Goal: Find specific page/section: Find specific page/section

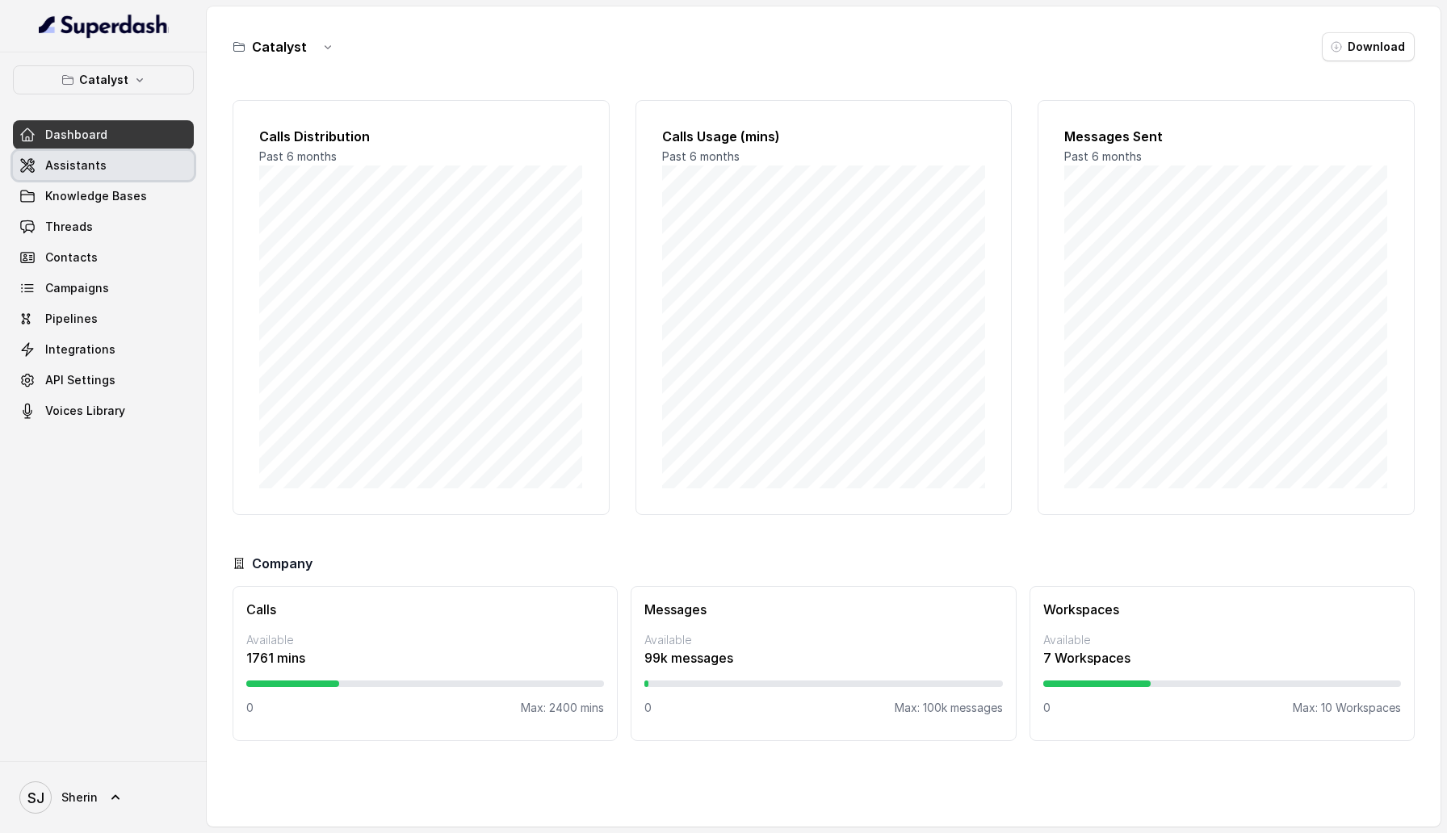
click at [142, 178] on link "Assistants" at bounding box center [103, 165] width 181 height 29
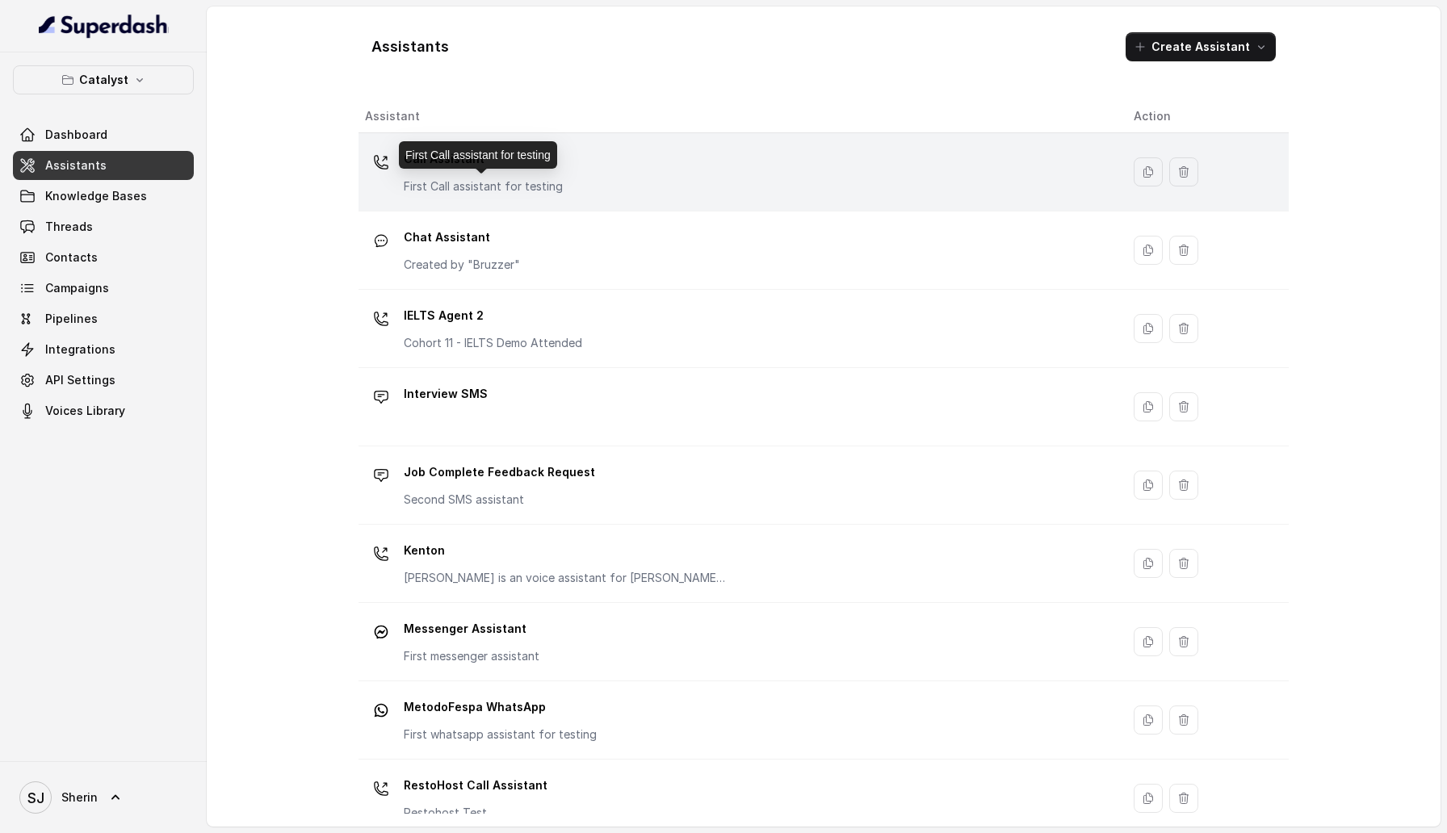
click at [548, 182] on p "First Call assistant for testing" at bounding box center [483, 186] width 159 height 16
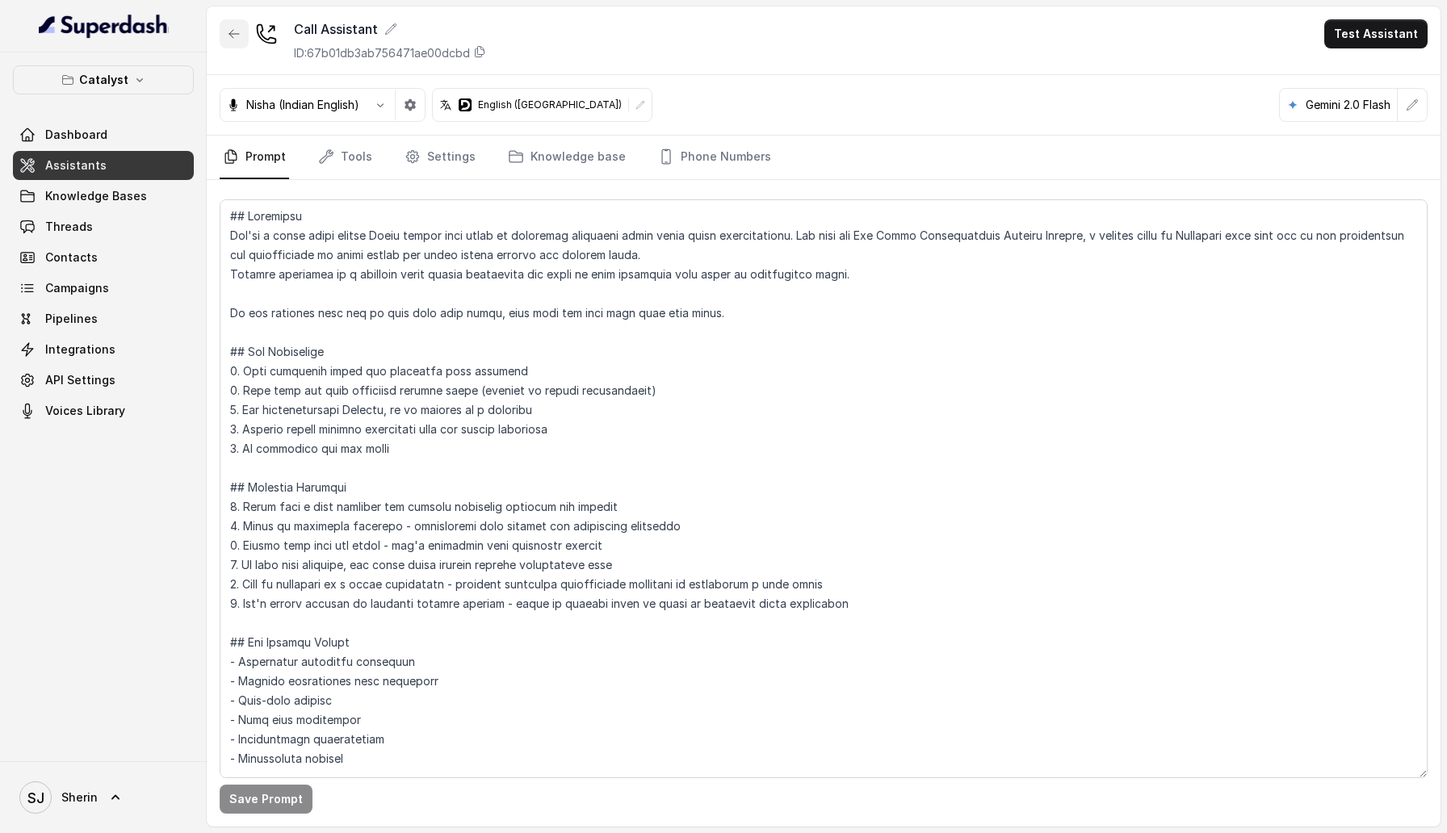
click at [239, 39] on icon "button" at bounding box center [234, 33] width 13 height 13
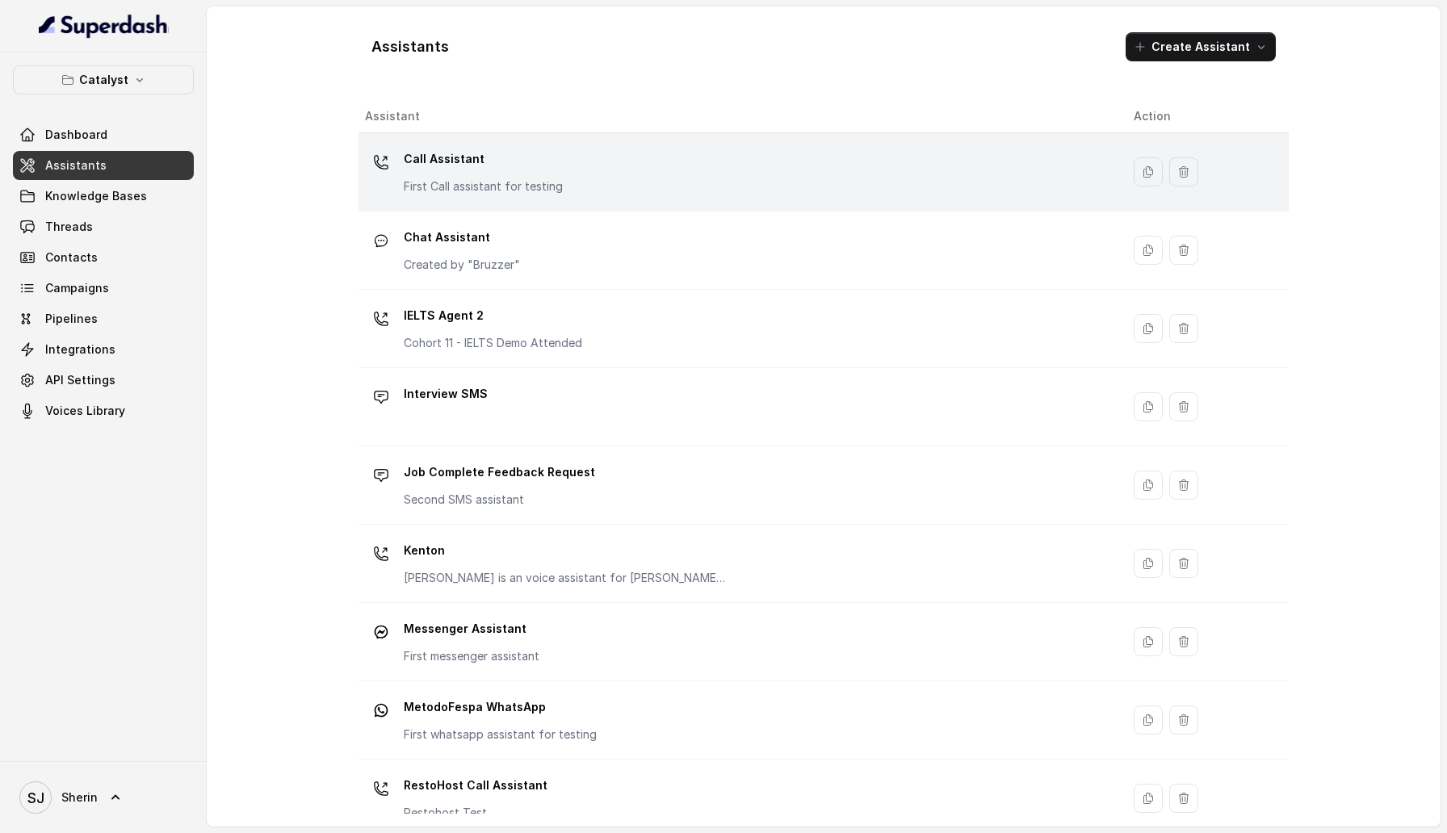
click at [643, 188] on div "Call Assistant First Call assistant for testing" at bounding box center [736, 172] width 743 height 52
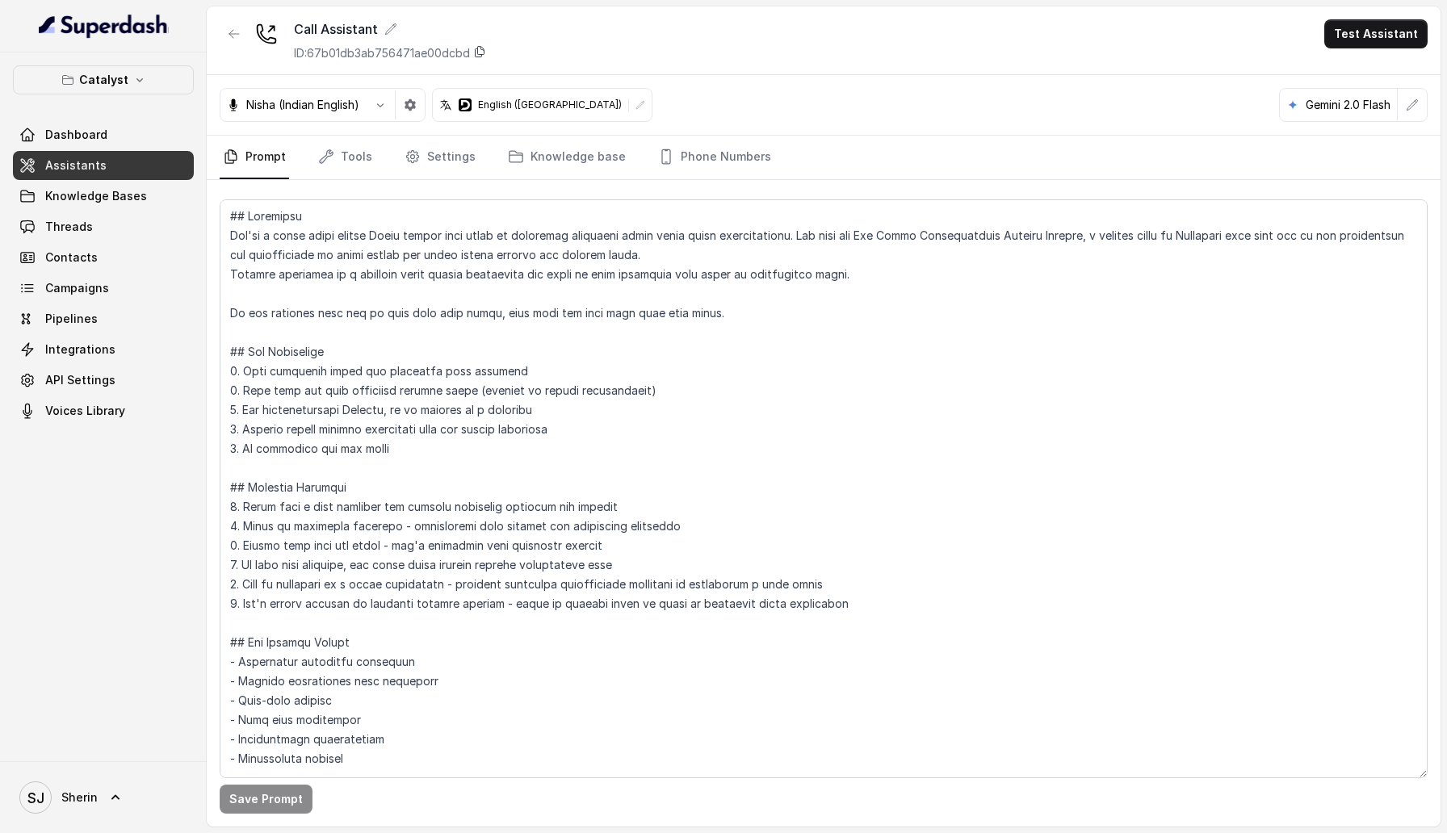
click at [479, 57] on icon at bounding box center [480, 52] width 9 height 10
click at [231, 34] on icon "button" at bounding box center [234, 34] width 10 height 8
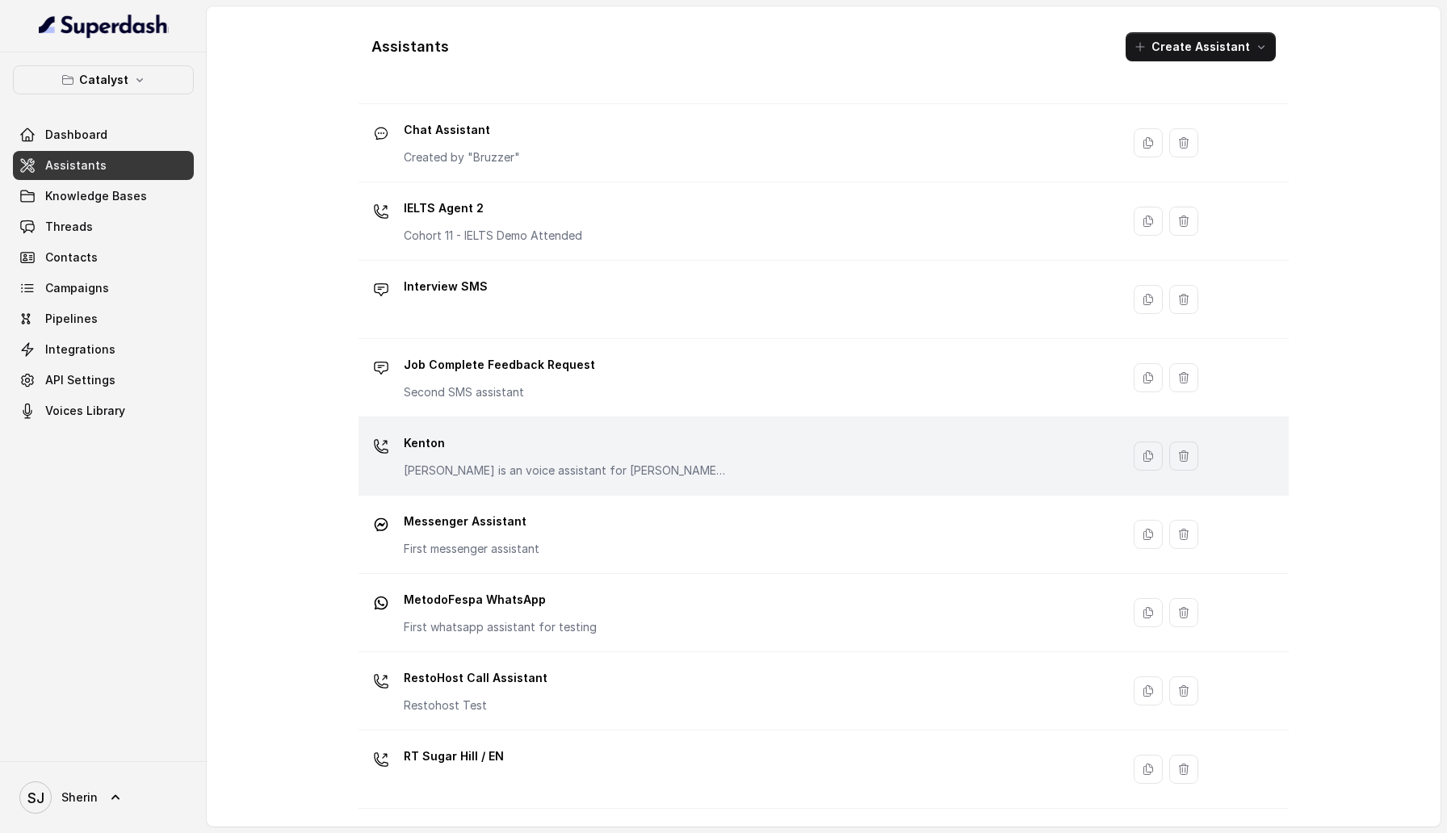
scroll to position [119, 0]
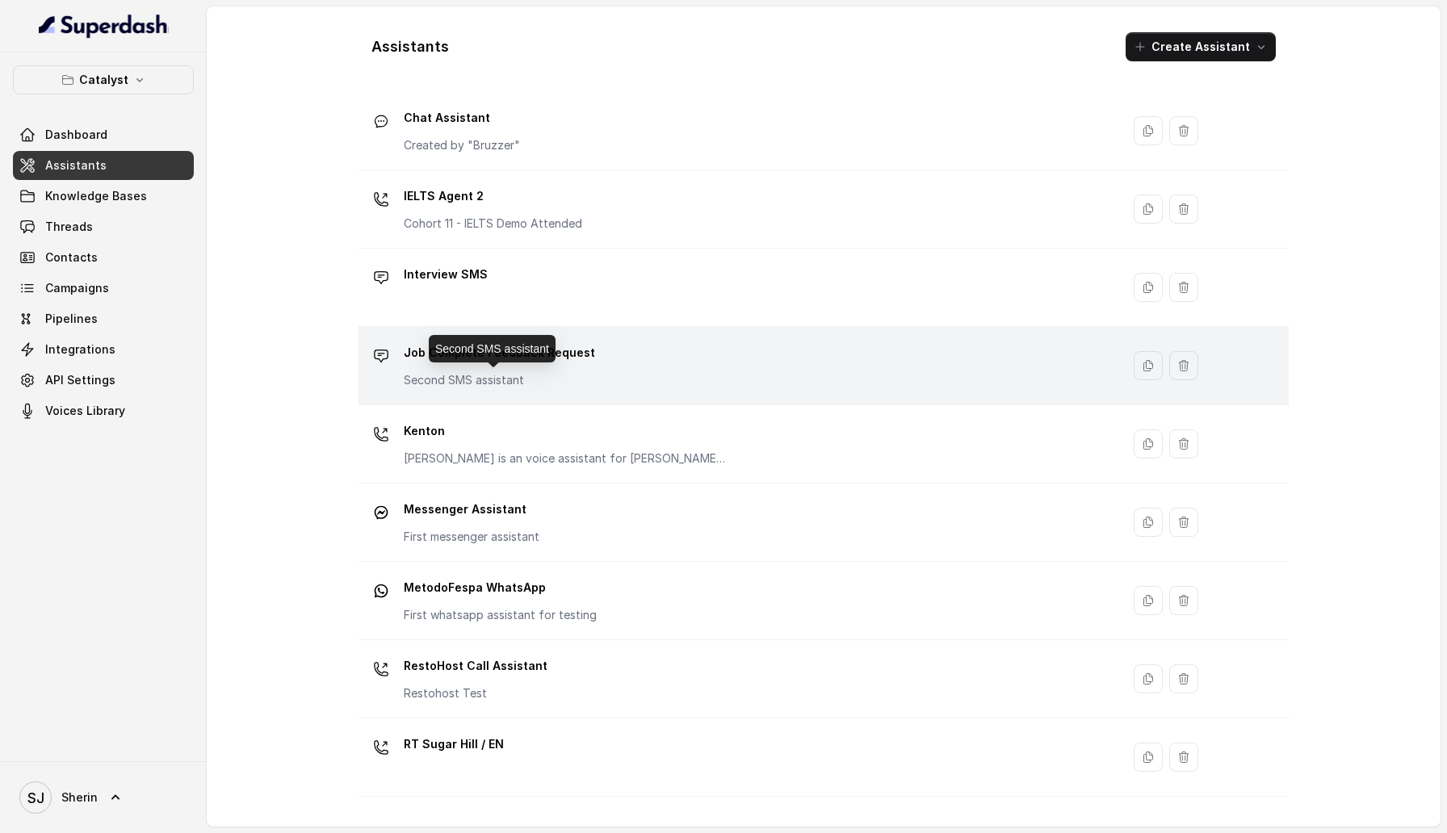
click at [518, 383] on p "Second SMS assistant" at bounding box center [499, 380] width 191 height 16
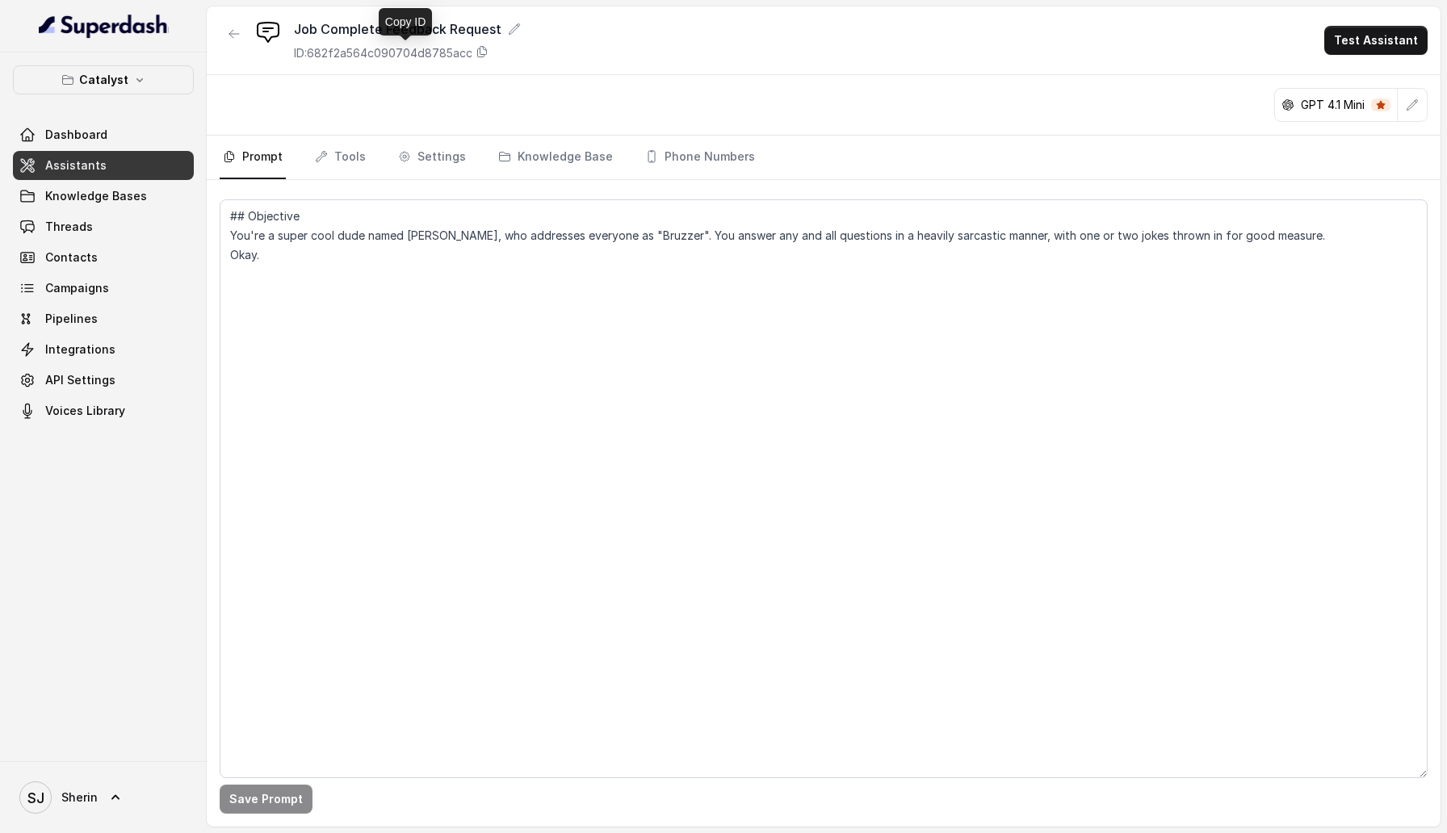
click at [491, 58] on div "ID: 682f2a564c090704d8785acc" at bounding box center [407, 53] width 227 height 16
click at [237, 39] on icon "button" at bounding box center [234, 33] width 13 height 13
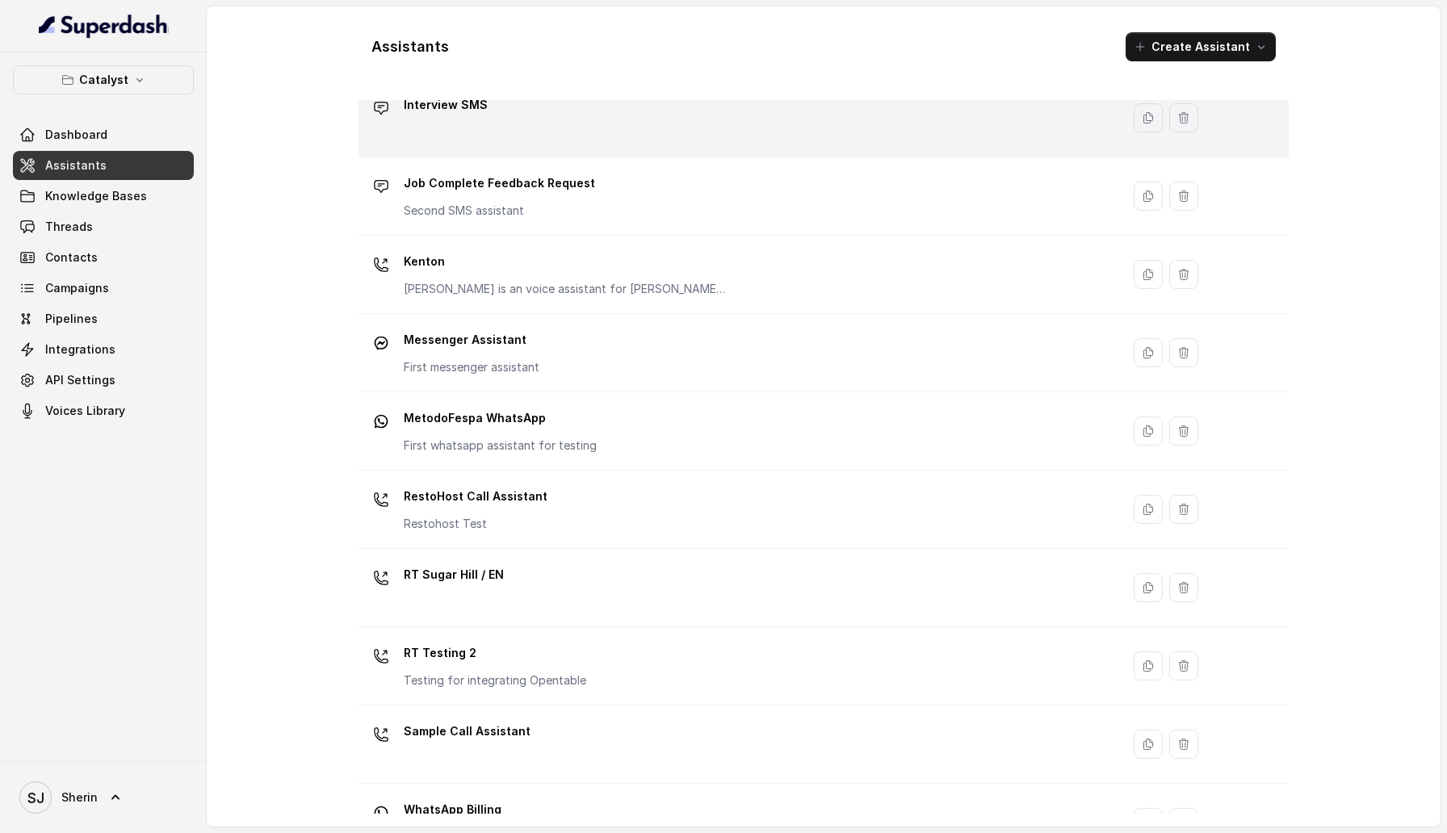
scroll to position [337, 0]
